Goal: Information Seeking & Learning: Learn about a topic

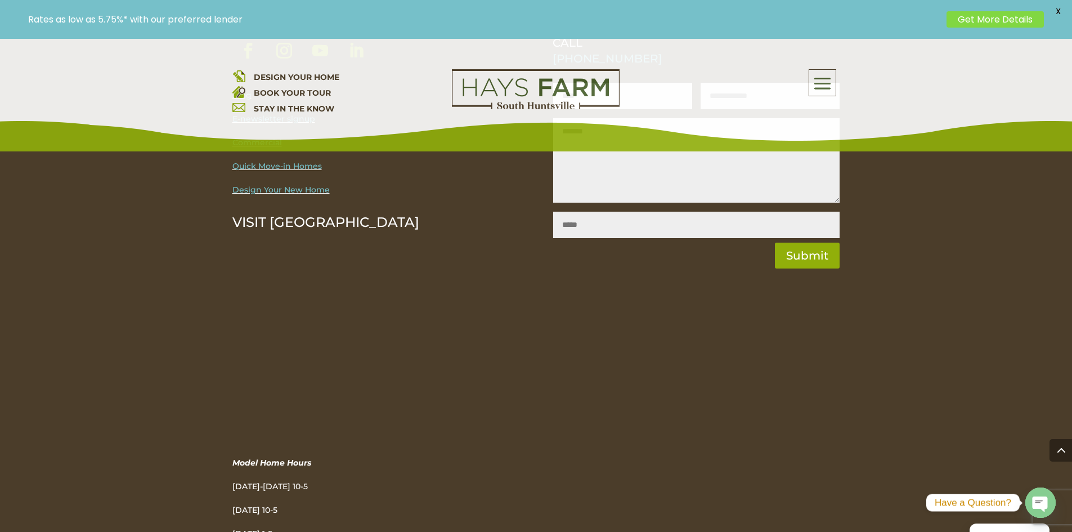
scroll to position [3870, 0]
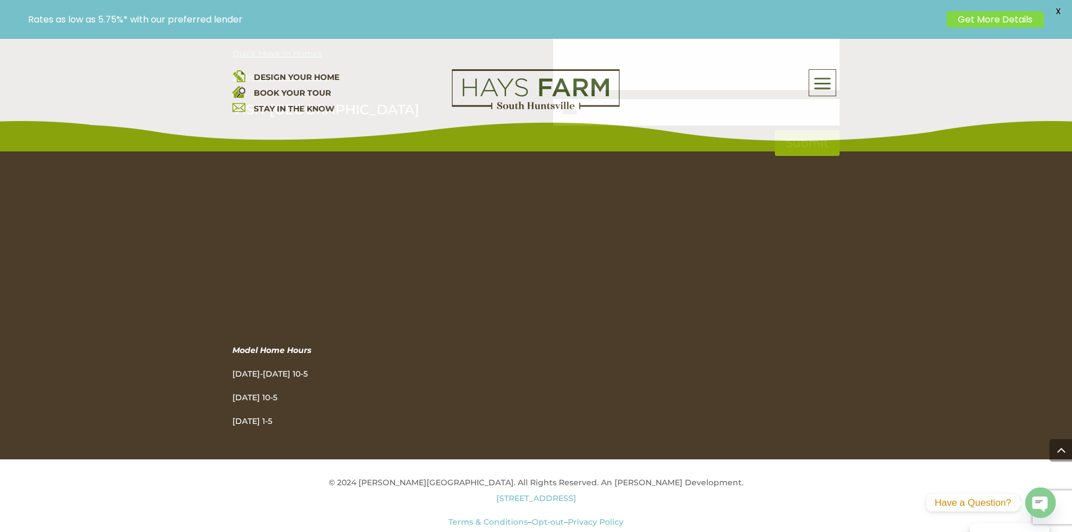
click at [600, 531] on link "Warranty Questions? Click here to email us." at bounding box center [536, 537] width 176 height 10
click at [520, 531] on link "Warranty Questions? Click here to email us." at bounding box center [536, 537] width 176 height 10
click at [550, 531] on link "Warranty Questions? Click here to email us." at bounding box center [536, 537] width 176 height 10
click at [569, 531] on link "Warranty Questions? Click here to email us." at bounding box center [536, 537] width 176 height 10
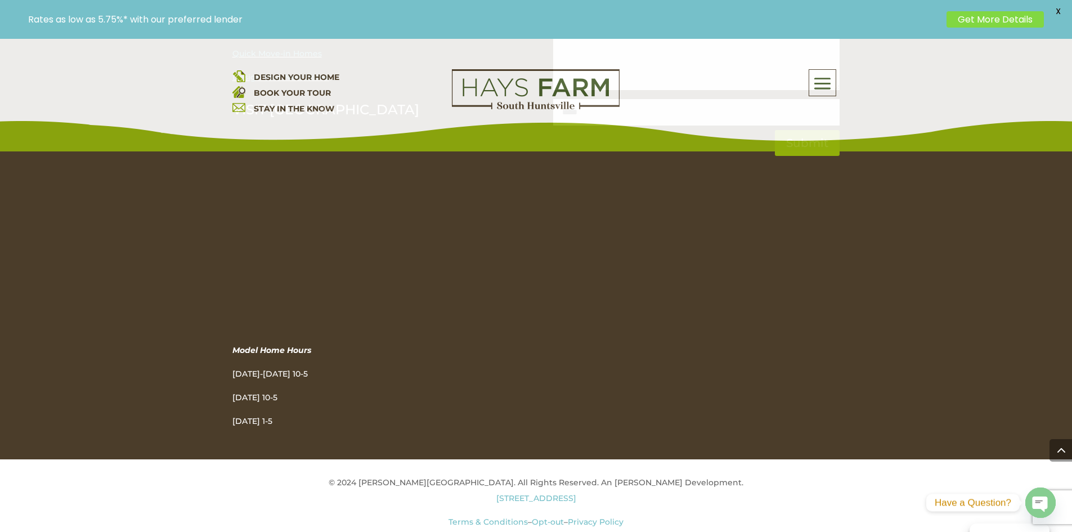
click at [569, 531] on link "Warranty Questions? Click here to email us." at bounding box center [536, 537] width 176 height 10
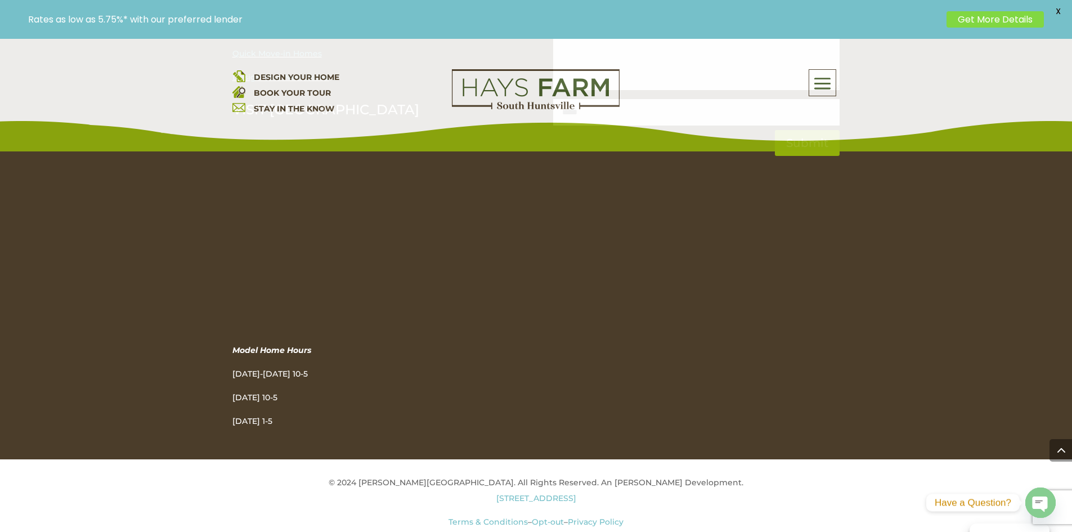
click at [527, 531] on link "Warranty Questions? Click here to email us." at bounding box center [536, 537] width 176 height 10
click at [543, 531] on link "Warranty Questions? Click here to email us." at bounding box center [536, 537] width 176 height 10
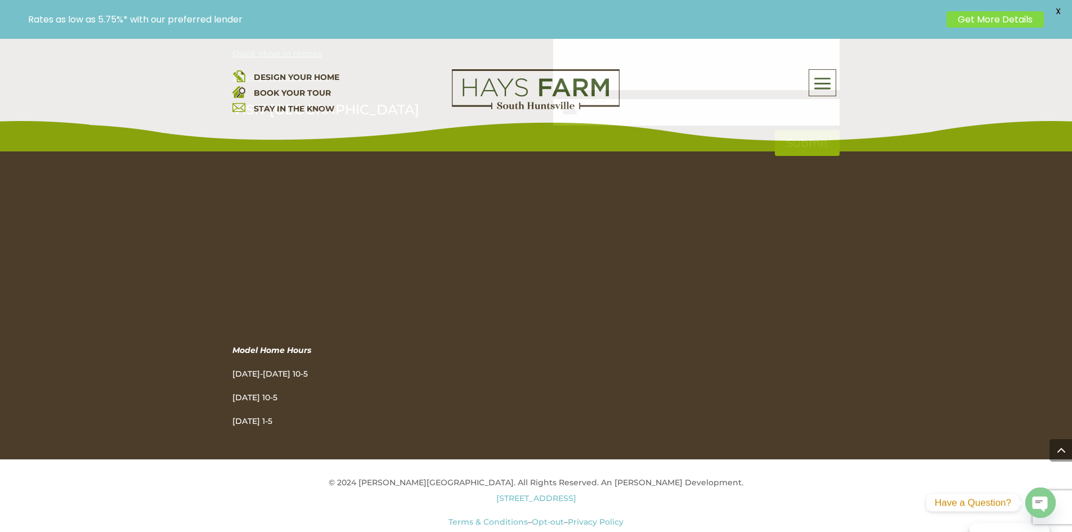
click at [543, 531] on link "Warranty Questions? Click here to email us." at bounding box center [536, 537] width 176 height 10
drag, startPoint x: 561, startPoint y: 494, endPoint x: 560, endPoint y: 483, distance: 11.3
click at [560, 514] on p "Terms & Conditions – Opt-out – Privacy Policy Warranty Questions? Click here to…" at bounding box center [536, 530] width 608 height 32
click at [559, 531] on link "Warranty Questions? Click here to email us." at bounding box center [536, 537] width 176 height 10
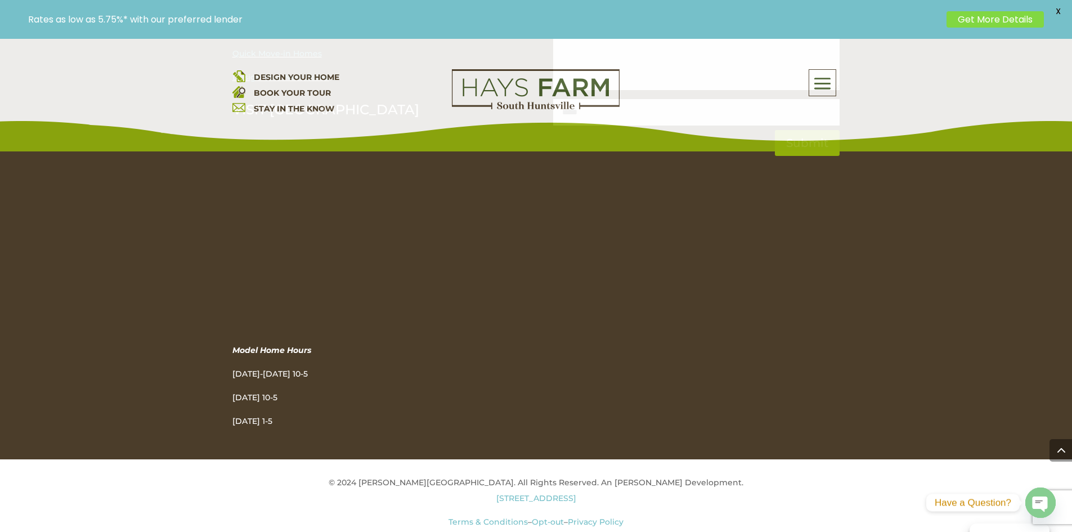
click at [558, 531] on link "Warranty Questions? Click here to email us." at bounding box center [536, 537] width 176 height 10
click at [523, 531] on link "Warranty Questions? Click here to email us." at bounding box center [536, 537] width 176 height 10
click at [532, 531] on link "Warranty Questions? Click here to email us." at bounding box center [536, 537] width 176 height 10
click at [604, 531] on link "Warranty Questions? Click here to email us." at bounding box center [536, 537] width 176 height 10
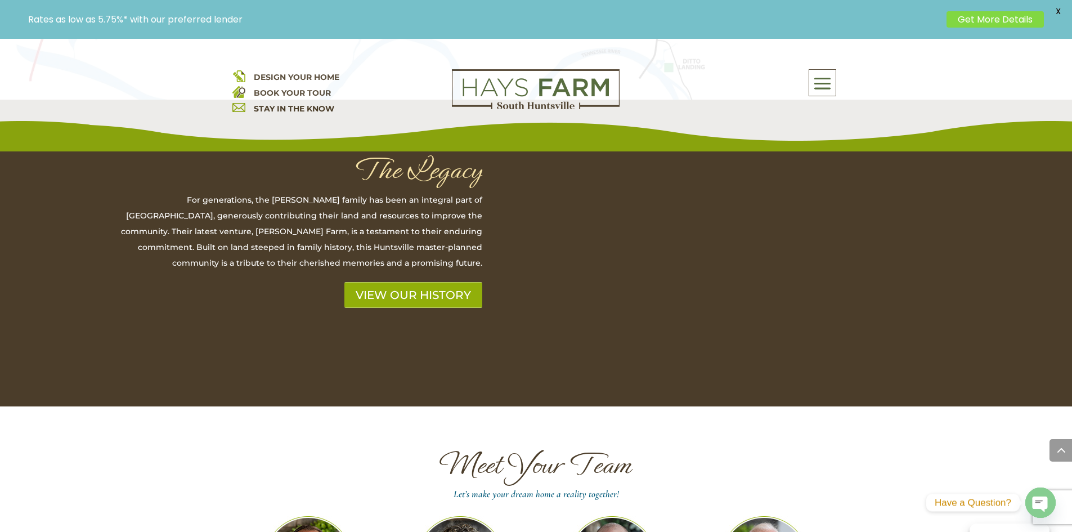
scroll to position [3195, 0]
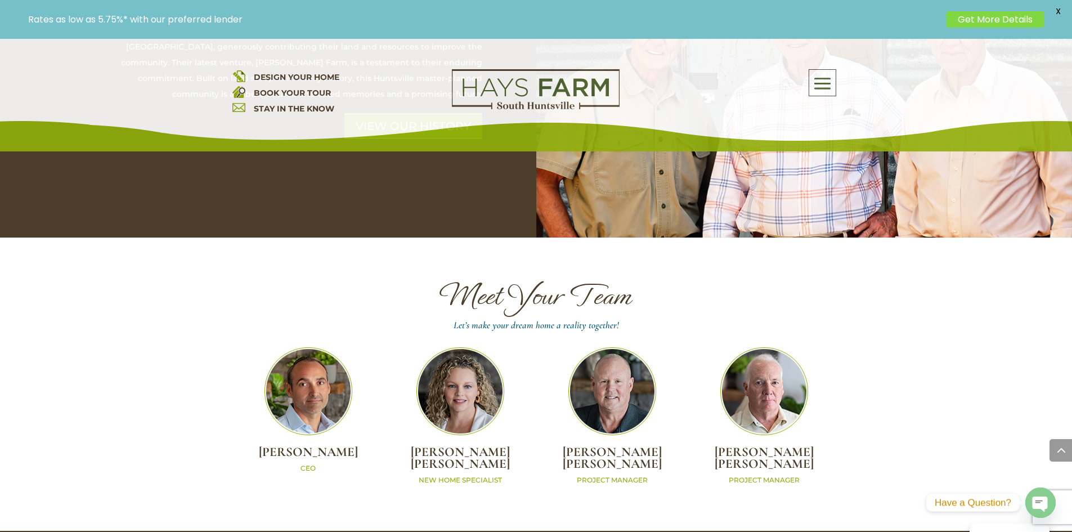
click at [784, 347] on img at bounding box center [764, 391] width 88 height 88
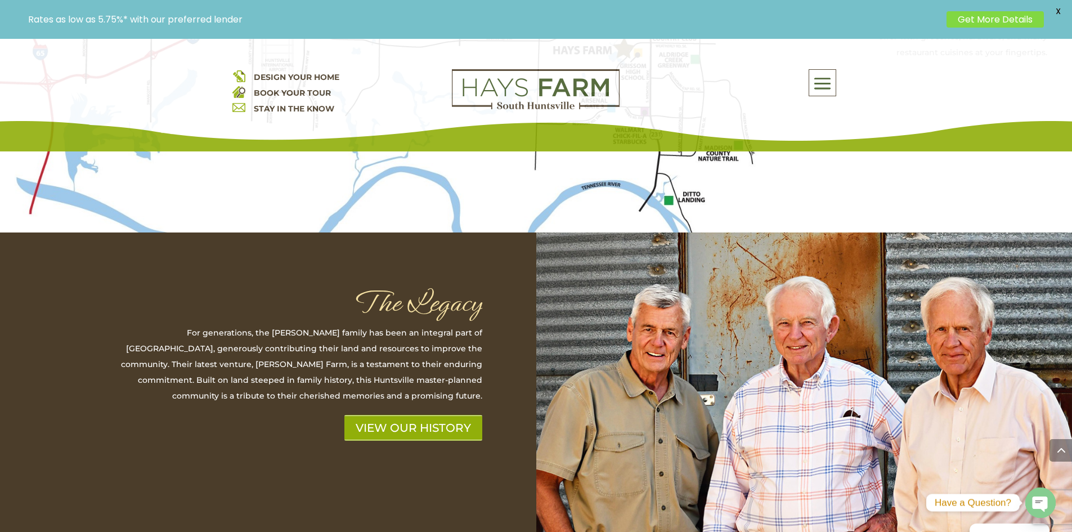
scroll to position [2914, 0]
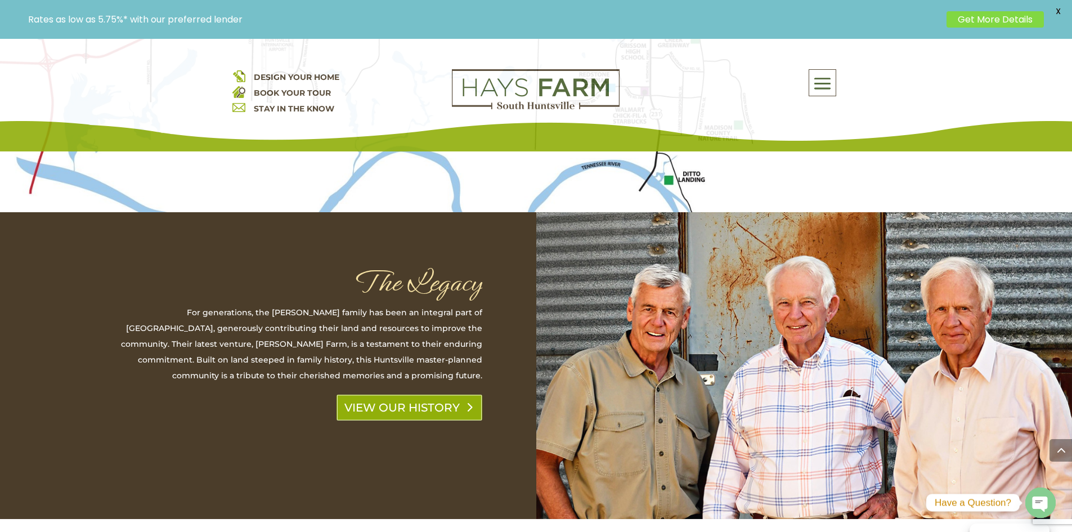
click at [396, 394] on link "VIEW OUR HISTORY" at bounding box center [409, 407] width 146 height 26
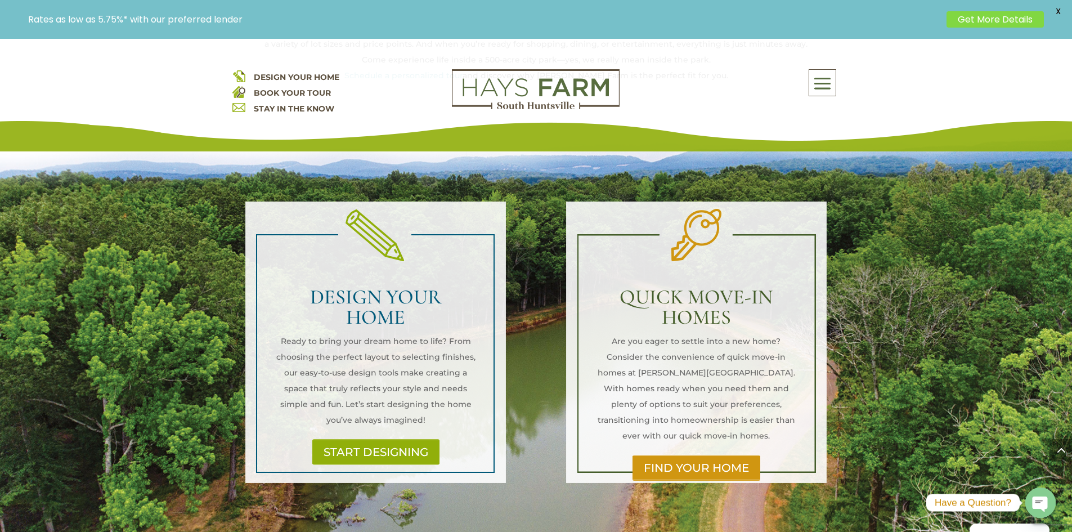
scroll to position [717, 0]
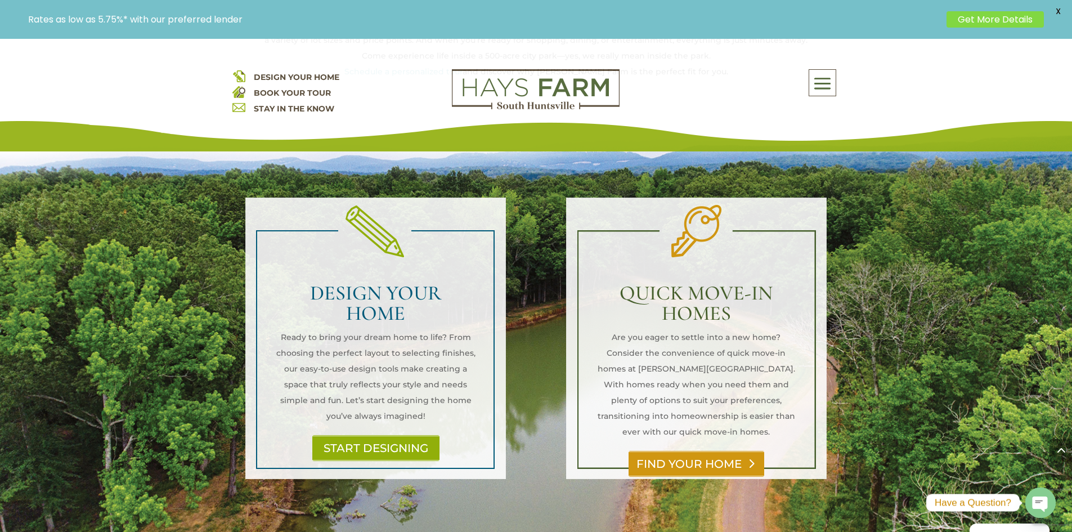
click at [717, 451] on link "FIND YOUR HOME" at bounding box center [696, 464] width 136 height 26
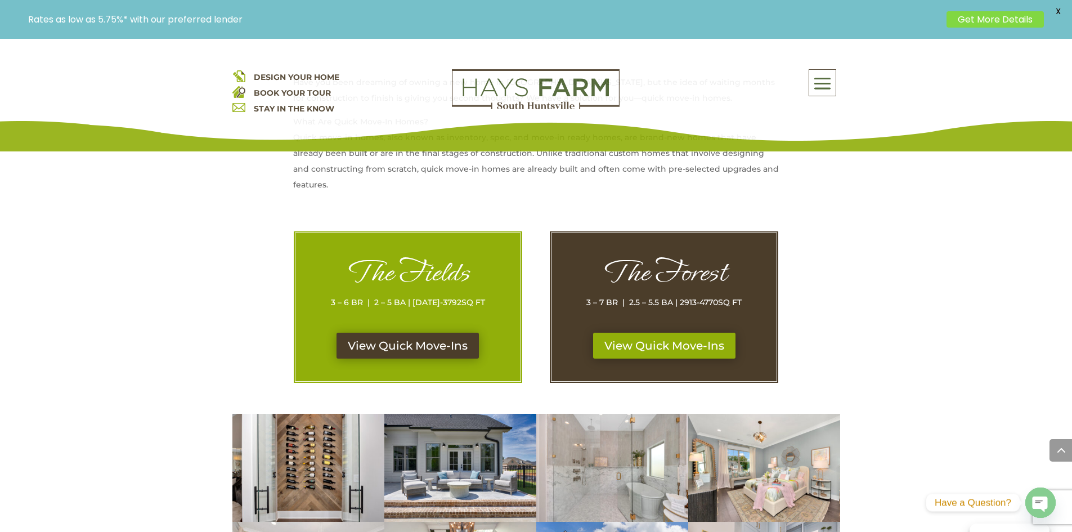
scroll to position [506, 0]
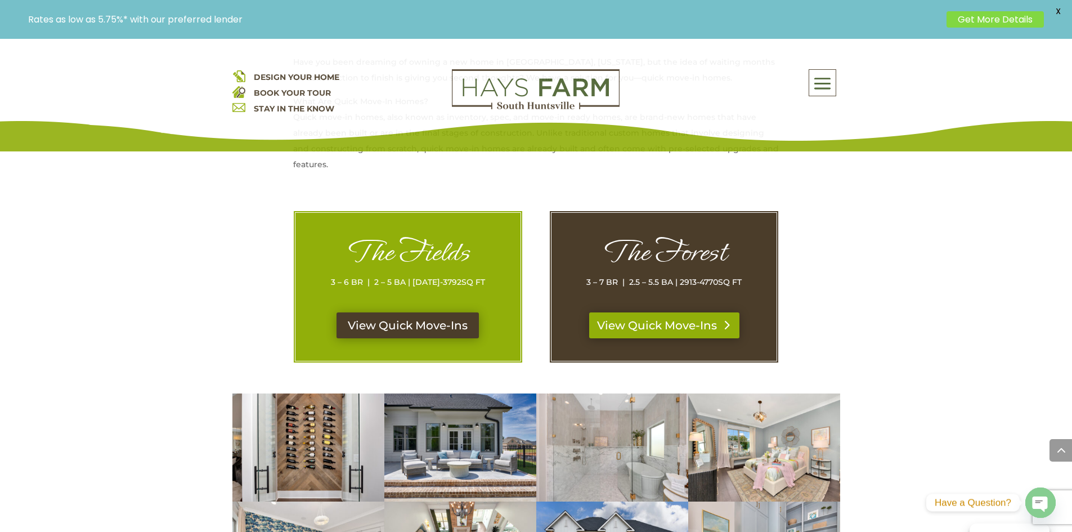
click at [681, 324] on link "View Quick Move-Ins" at bounding box center [664, 325] width 150 height 26
click at [370, 320] on link "View Quick Move-Ins" at bounding box center [408, 325] width 150 height 26
